Goal: Information Seeking & Learning: Learn about a topic

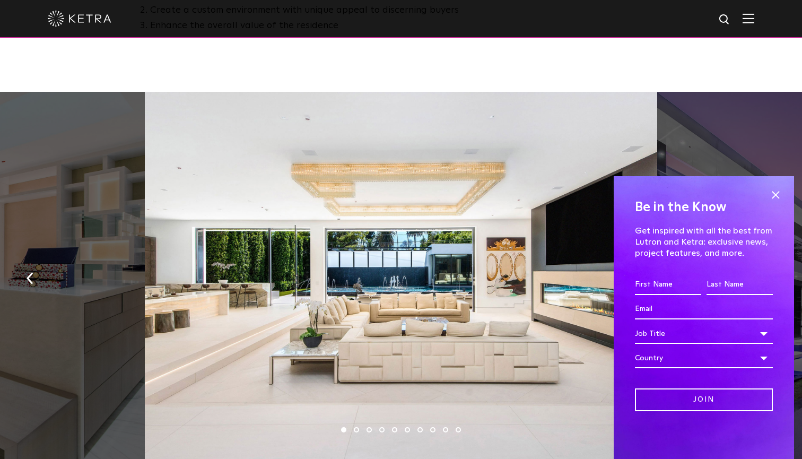
scroll to position [655, 0]
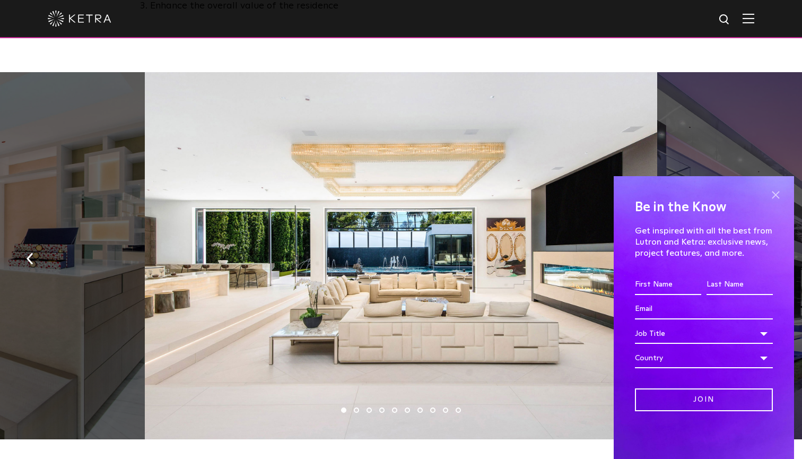
click at [771, 194] on span at bounding box center [775, 195] width 16 height 16
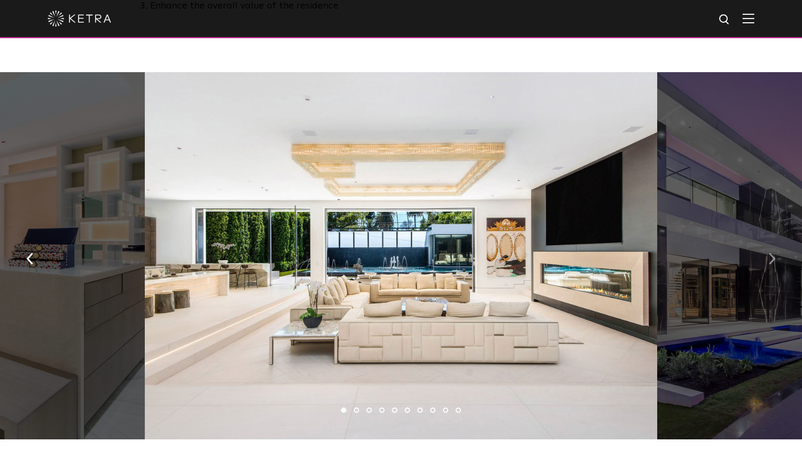
click at [768, 254] on img "button" at bounding box center [771, 259] width 7 height 12
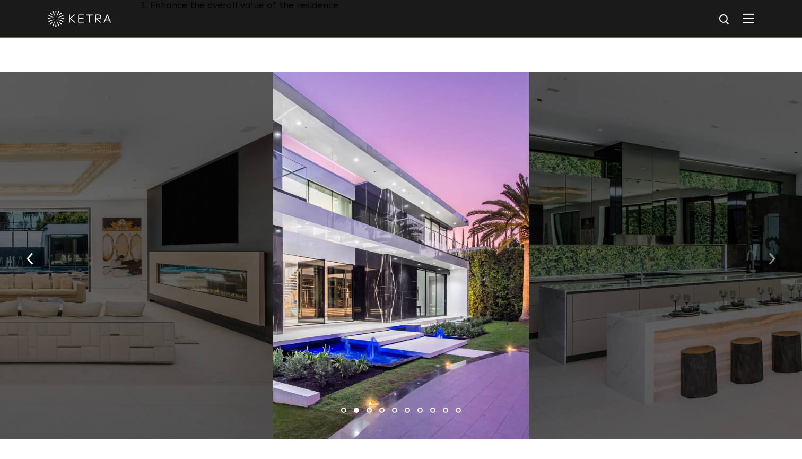
click at [768, 254] on img "button" at bounding box center [771, 259] width 7 height 12
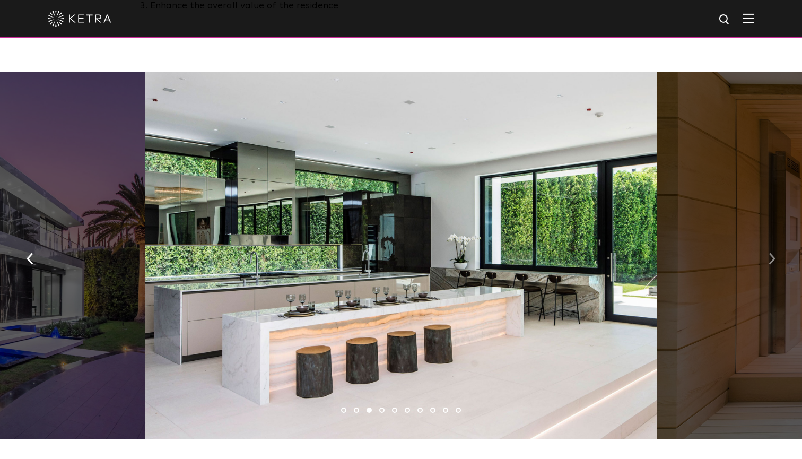
click at [768, 254] on img "button" at bounding box center [771, 259] width 7 height 12
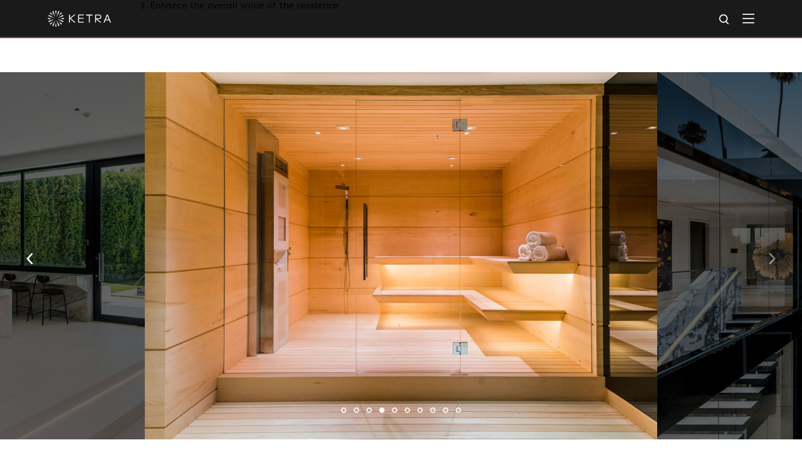
click at [770, 255] on img "button" at bounding box center [771, 259] width 7 height 12
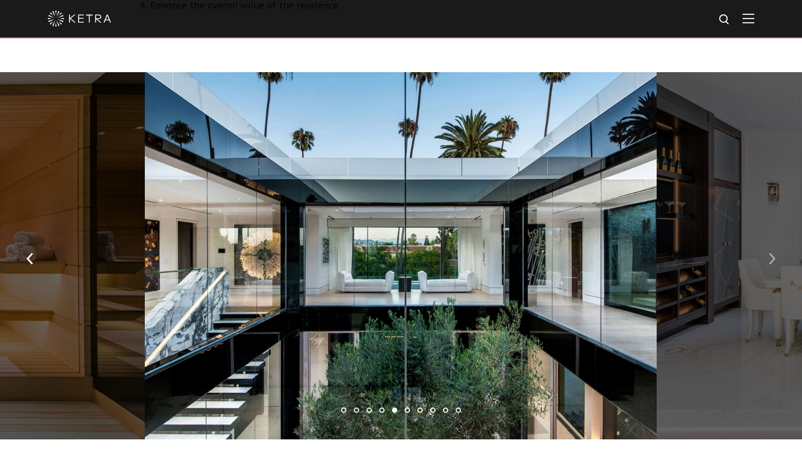
click at [770, 255] on img "button" at bounding box center [771, 259] width 7 height 12
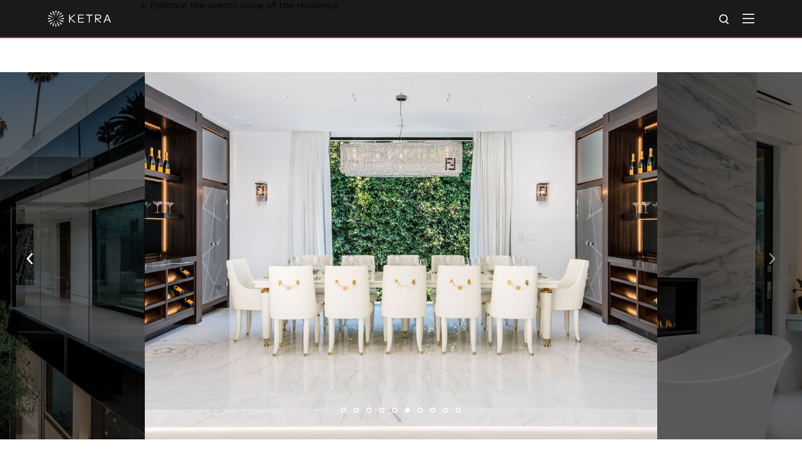
click at [770, 255] on img "button" at bounding box center [771, 259] width 7 height 12
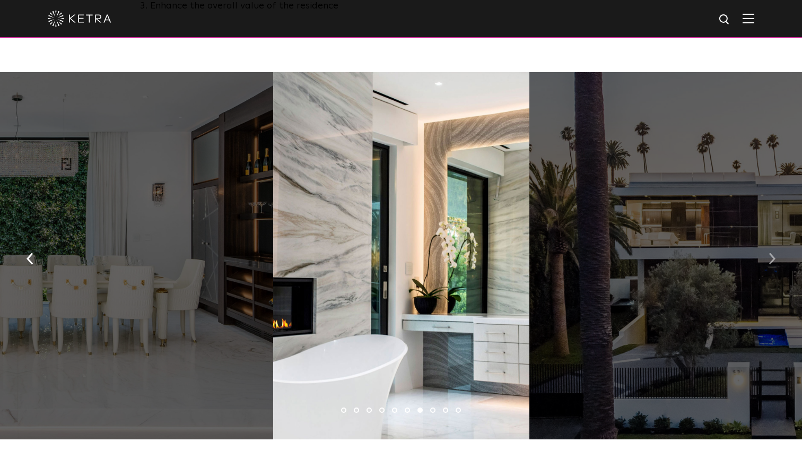
click at [770, 255] on img "button" at bounding box center [771, 259] width 7 height 12
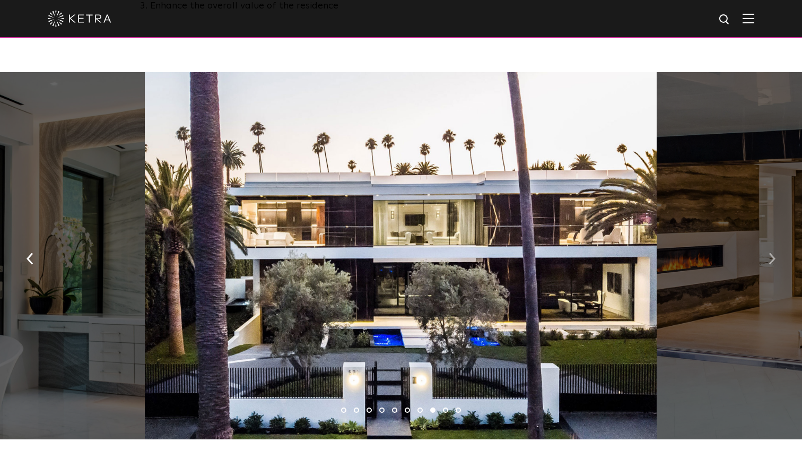
click at [770, 255] on img "button" at bounding box center [771, 259] width 7 height 12
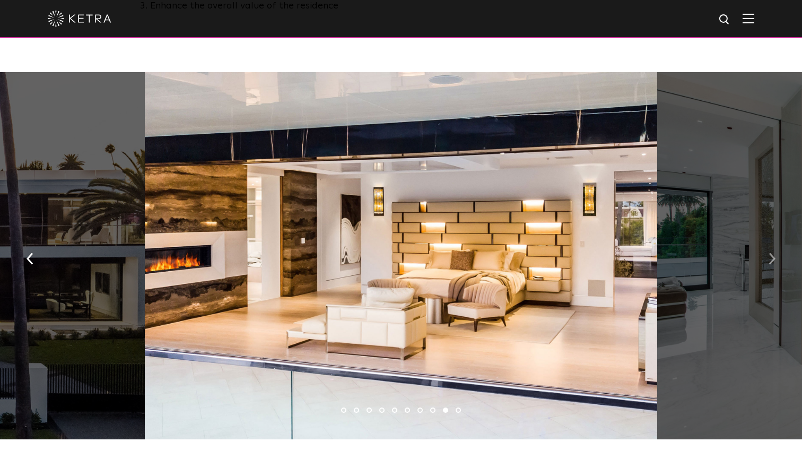
click at [770, 255] on img "button" at bounding box center [771, 259] width 7 height 12
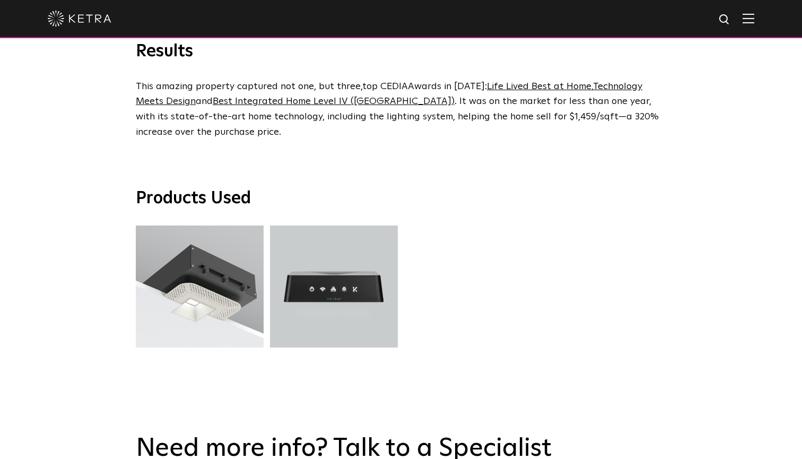
scroll to position [2529, 0]
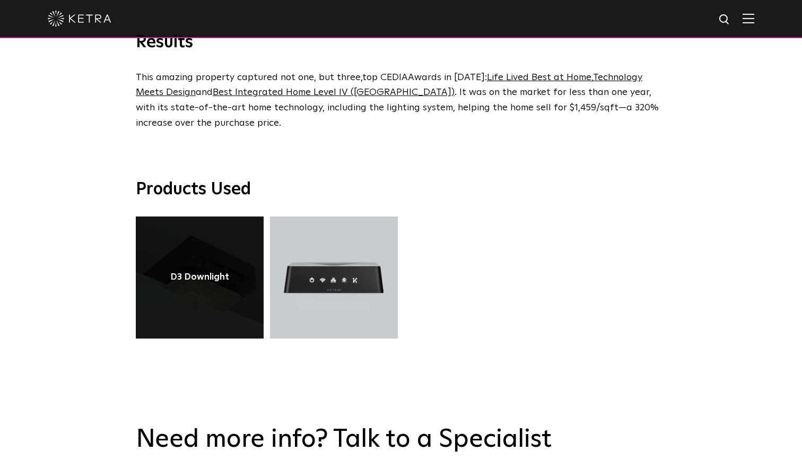
click at [207, 216] on link at bounding box center [200, 277] width 128 height 122
